Goal: Transaction & Acquisition: Purchase product/service

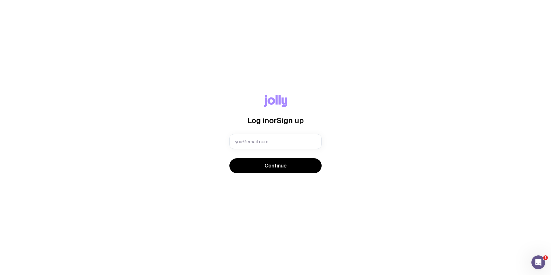
type input "[PERSON_NAME][EMAIL_ADDRESS][PERSON_NAME][PERSON_NAME][DOMAIN_NAME]"
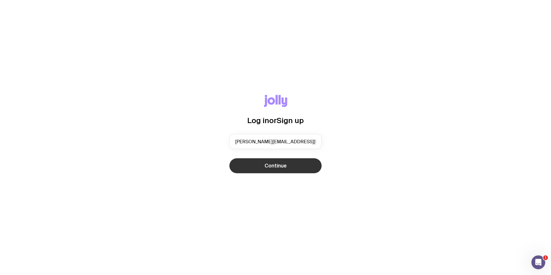
click at [288, 166] on button "Continue" at bounding box center [275, 165] width 92 height 15
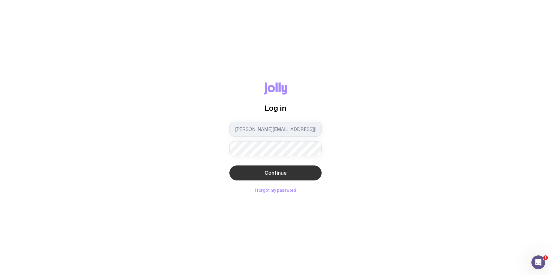
click at [284, 172] on span "Continue" at bounding box center [276, 172] width 22 height 7
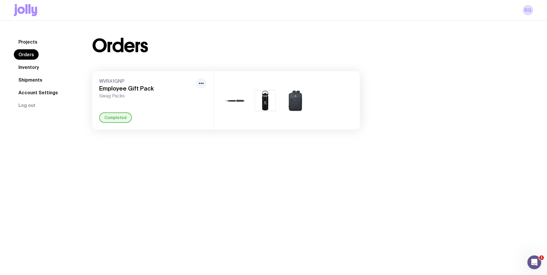
click at [35, 6] on icon at bounding box center [25, 10] width 23 height 12
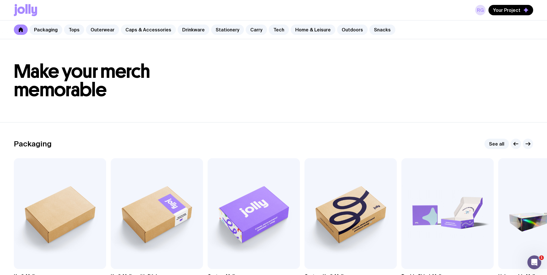
click at [146, 28] on link "Caps & Accessories" at bounding box center [148, 29] width 55 height 10
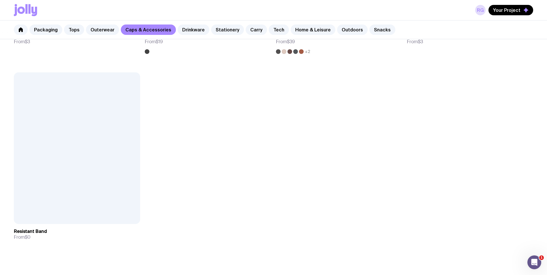
scroll to position [1318, 0]
